Goal: Task Accomplishment & Management: Complete application form

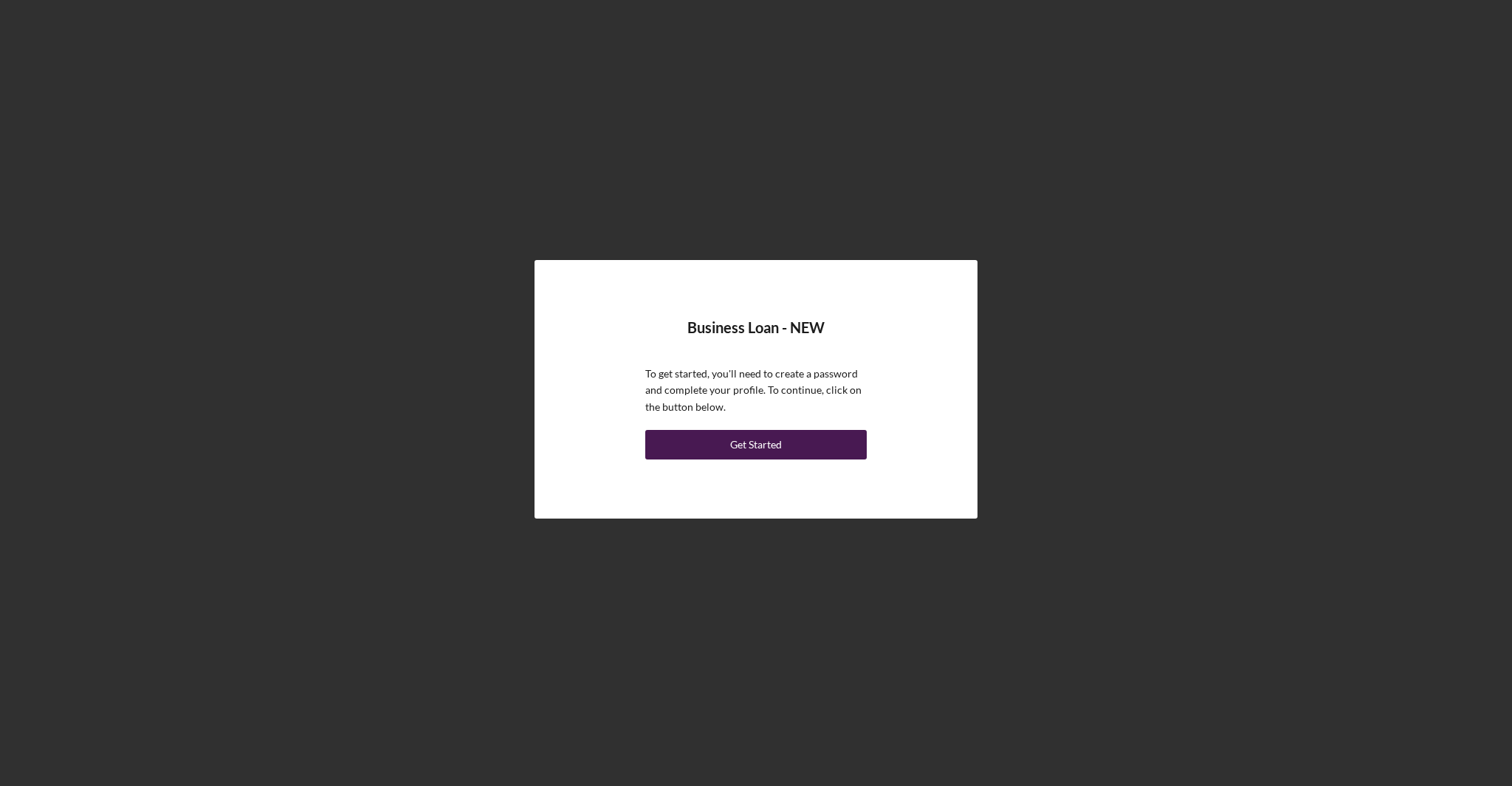
click at [785, 447] on button "Get Started" at bounding box center [756, 444] width 221 height 29
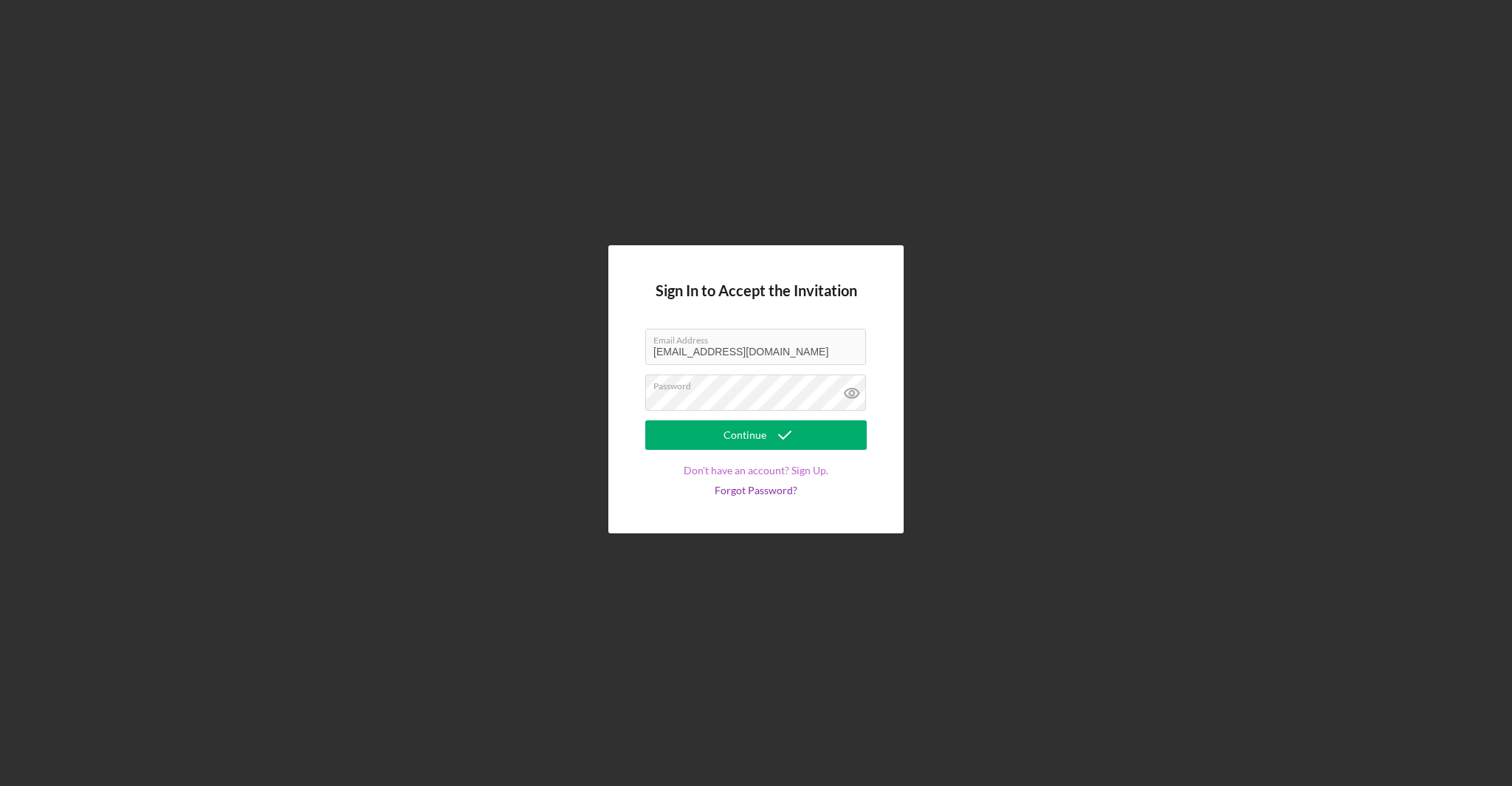
click at [816, 473] on link "Don't have an account? Sign Up." at bounding box center [756, 470] width 145 height 11
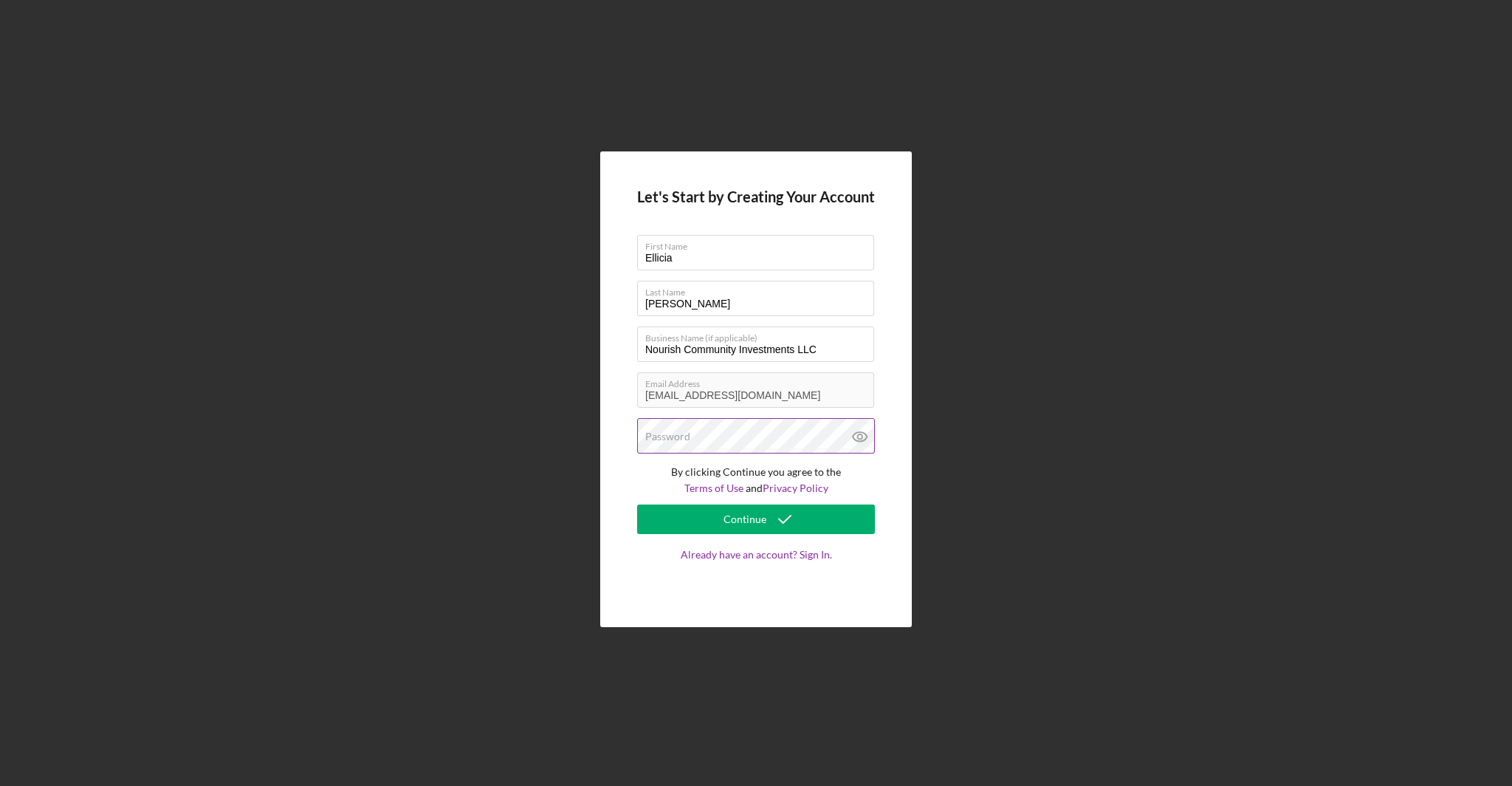
click at [710, 433] on div "Password" at bounding box center [756, 436] width 237 height 37
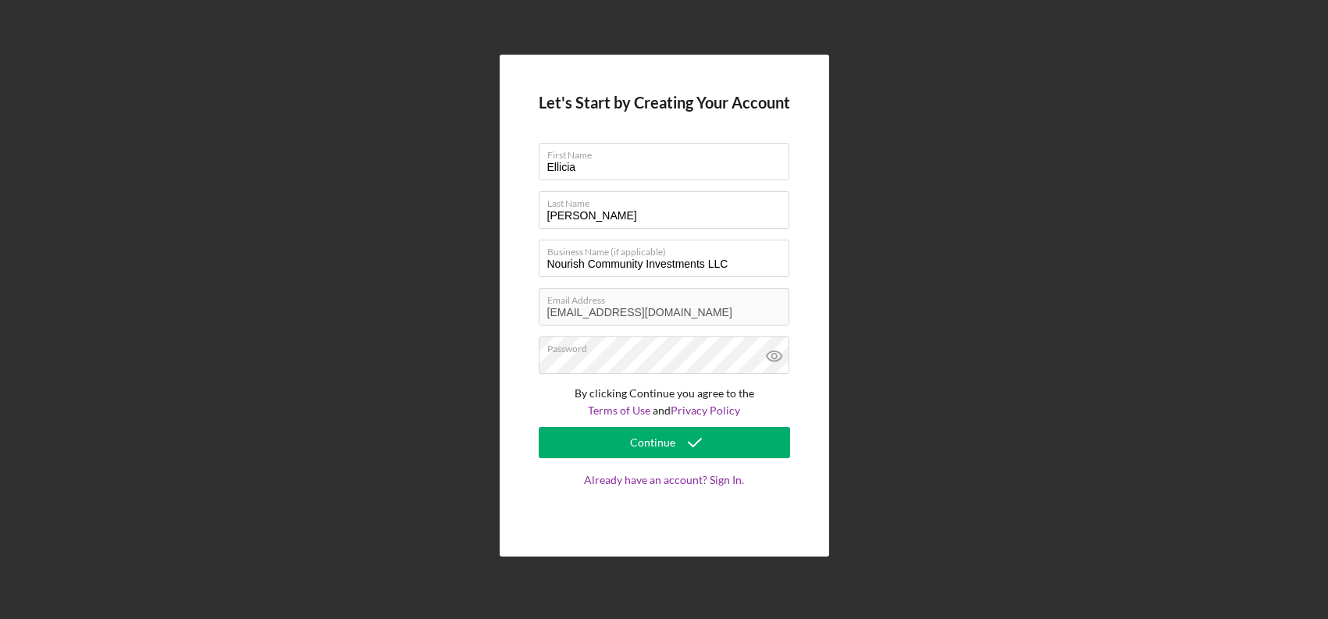
click at [1019, 167] on div "Let's Start by Creating Your Account First Name [PERSON_NAME] Last Name [PERSON…" at bounding box center [664, 305] width 1313 height 611
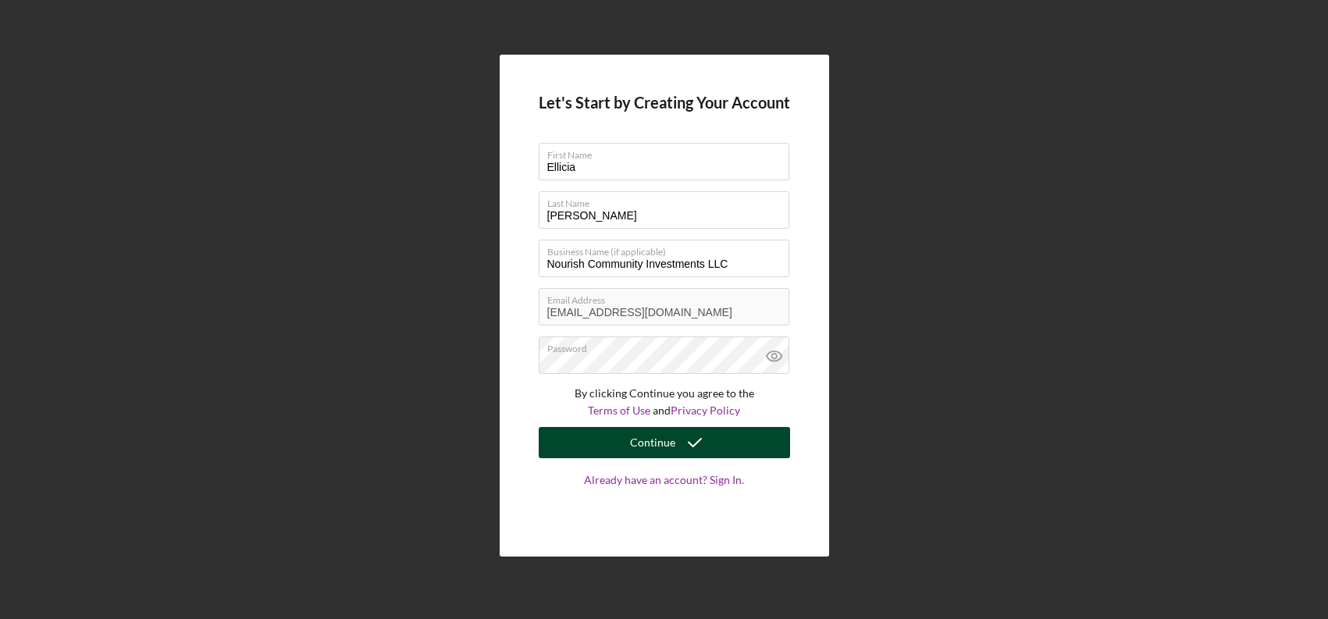
click at [717, 444] on button "Continue" at bounding box center [664, 442] width 251 height 31
